Goal: Find specific page/section: Find specific page/section

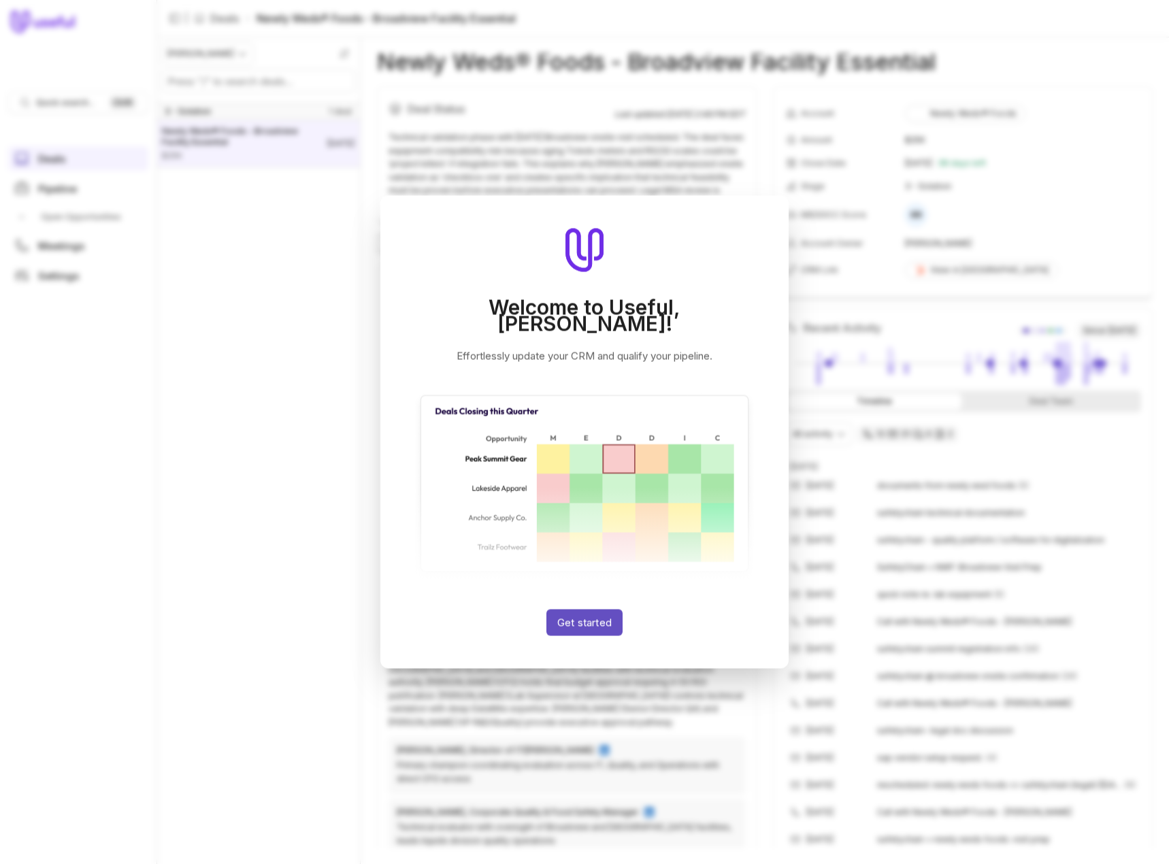
click at [574, 620] on button "Get started" at bounding box center [584, 623] width 76 height 27
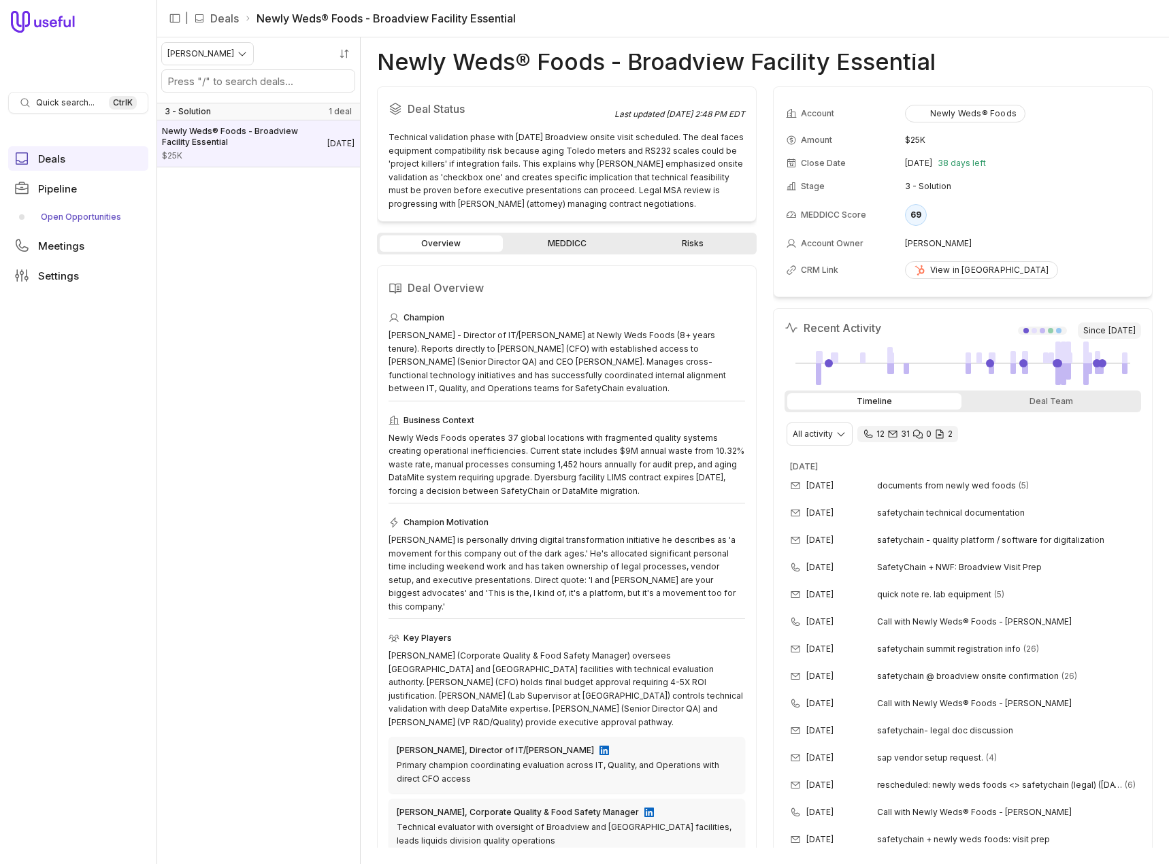
click at [66, 215] on link "Open Opportunities" at bounding box center [78, 217] width 140 height 22
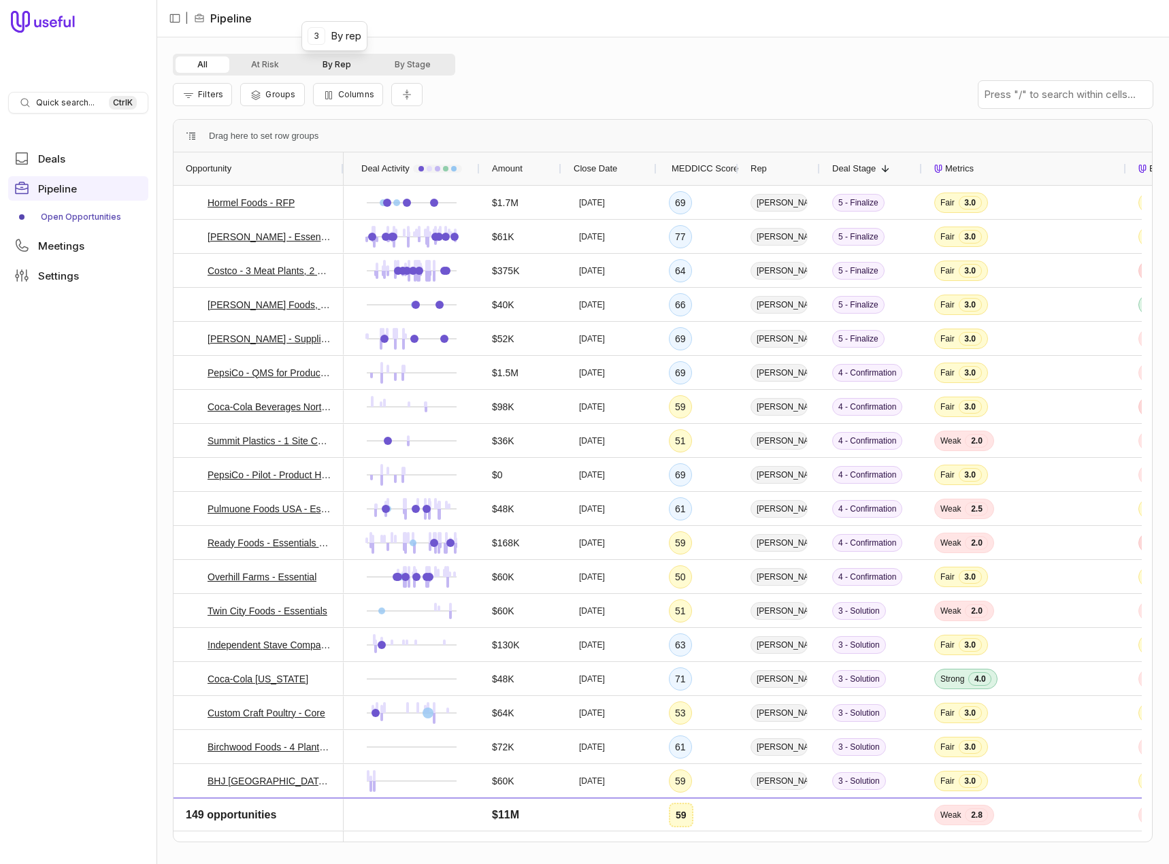
click at [345, 64] on button "By Rep" at bounding box center [337, 64] width 72 height 16
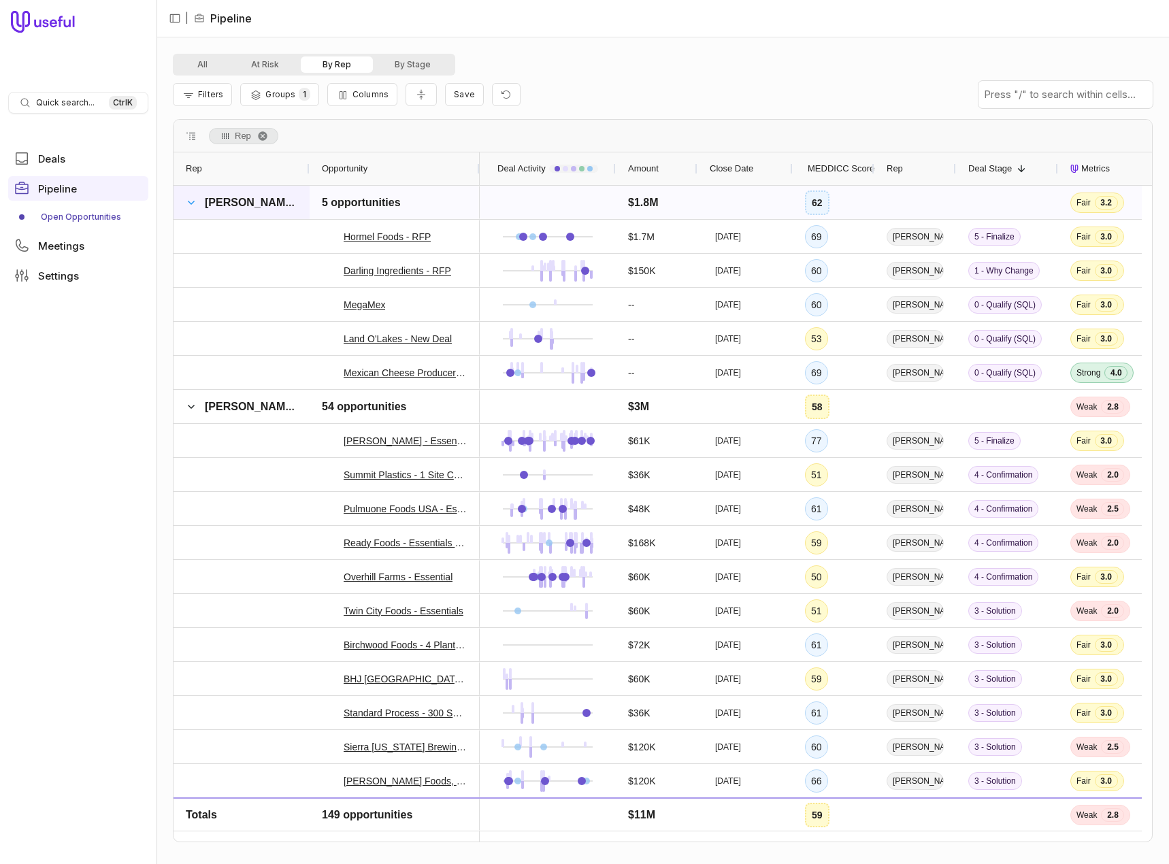
click at [193, 199] on span at bounding box center [191, 202] width 11 height 11
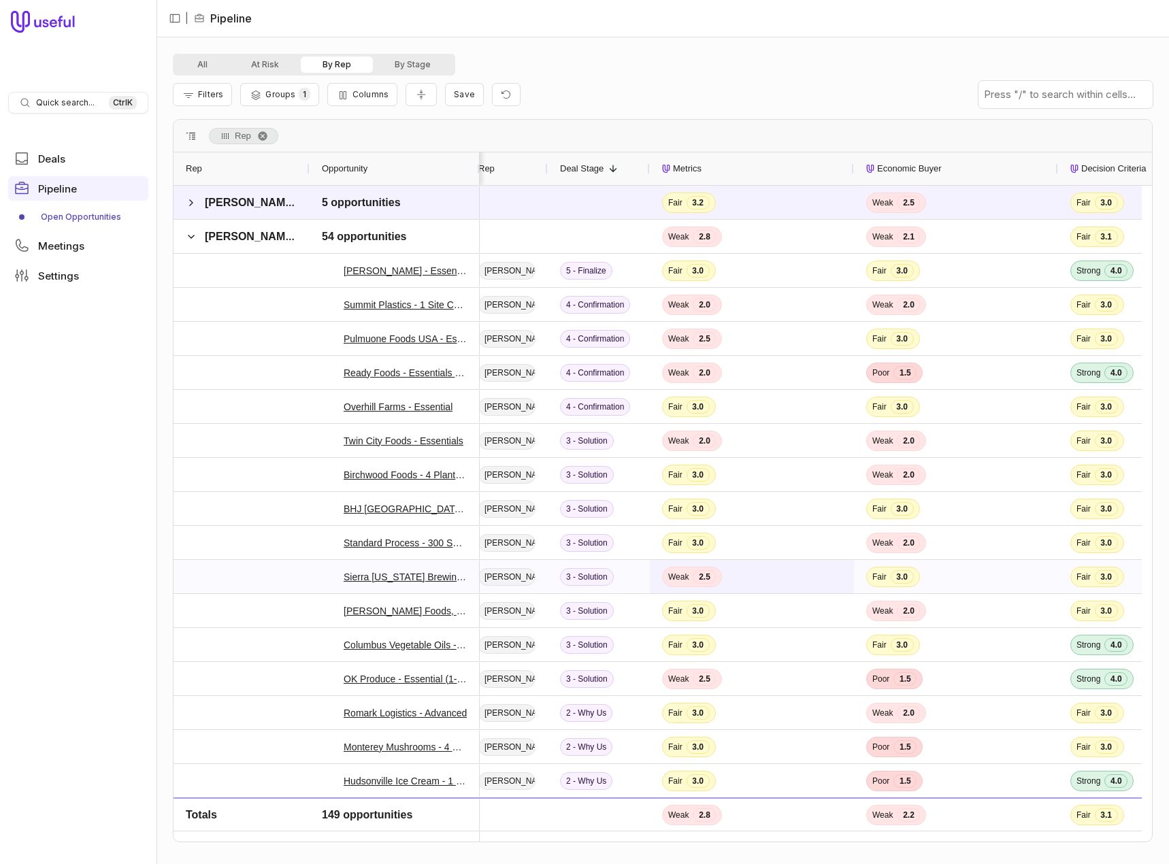
scroll to position [0, 456]
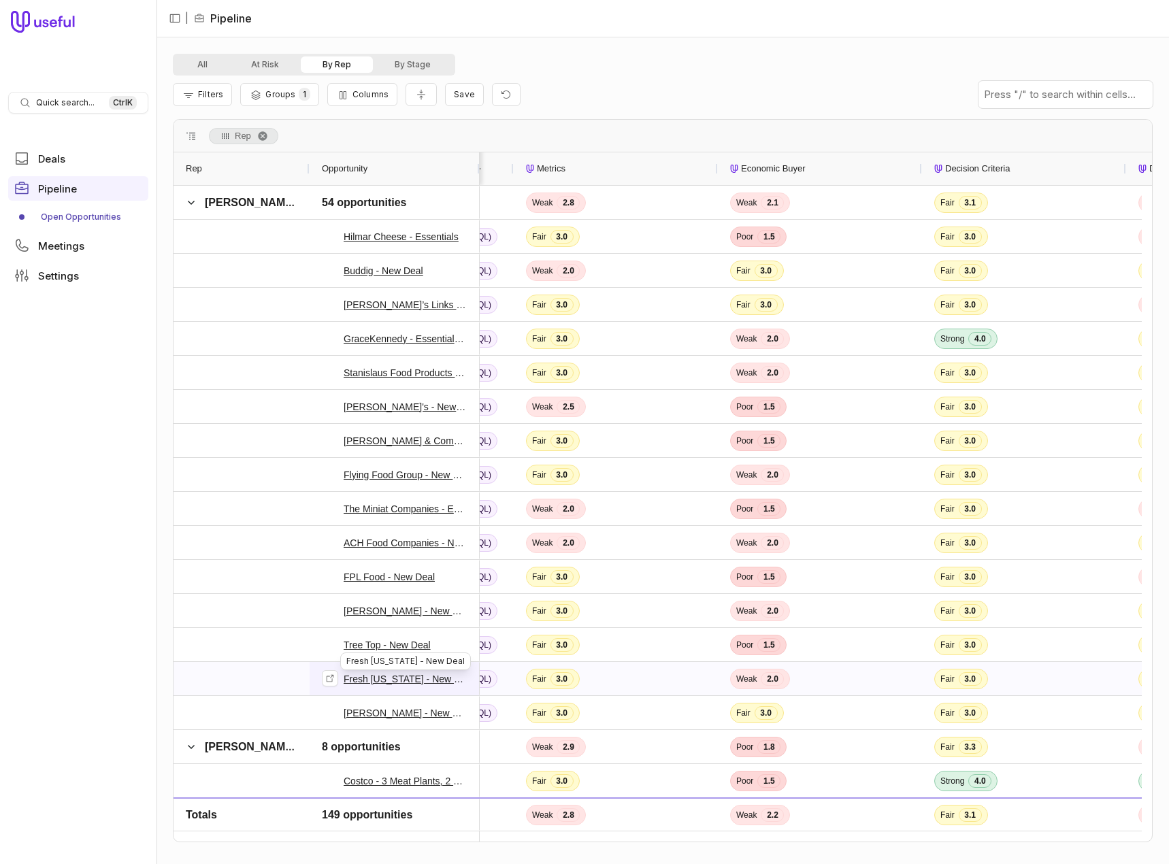
click at [401, 679] on link "Fresh [US_STATE] - New Deal" at bounding box center [406, 679] width 124 height 16
